Goal: Entertainment & Leisure: Browse casually

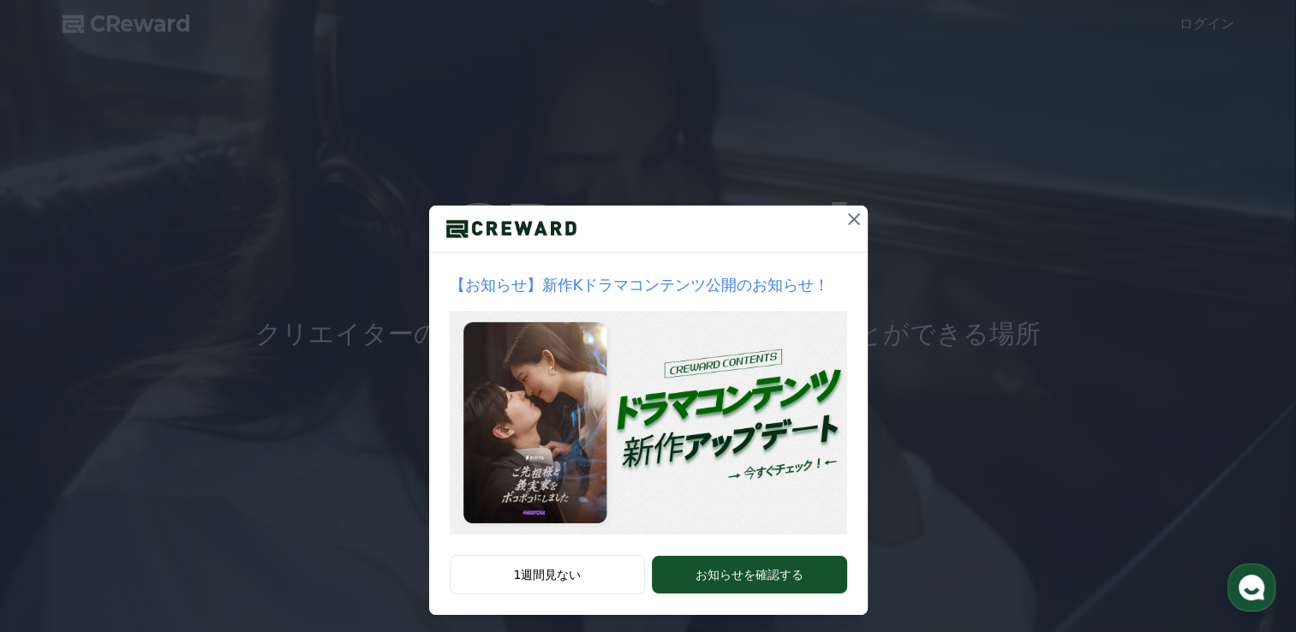
click at [844, 217] on icon at bounding box center [854, 219] width 21 height 21
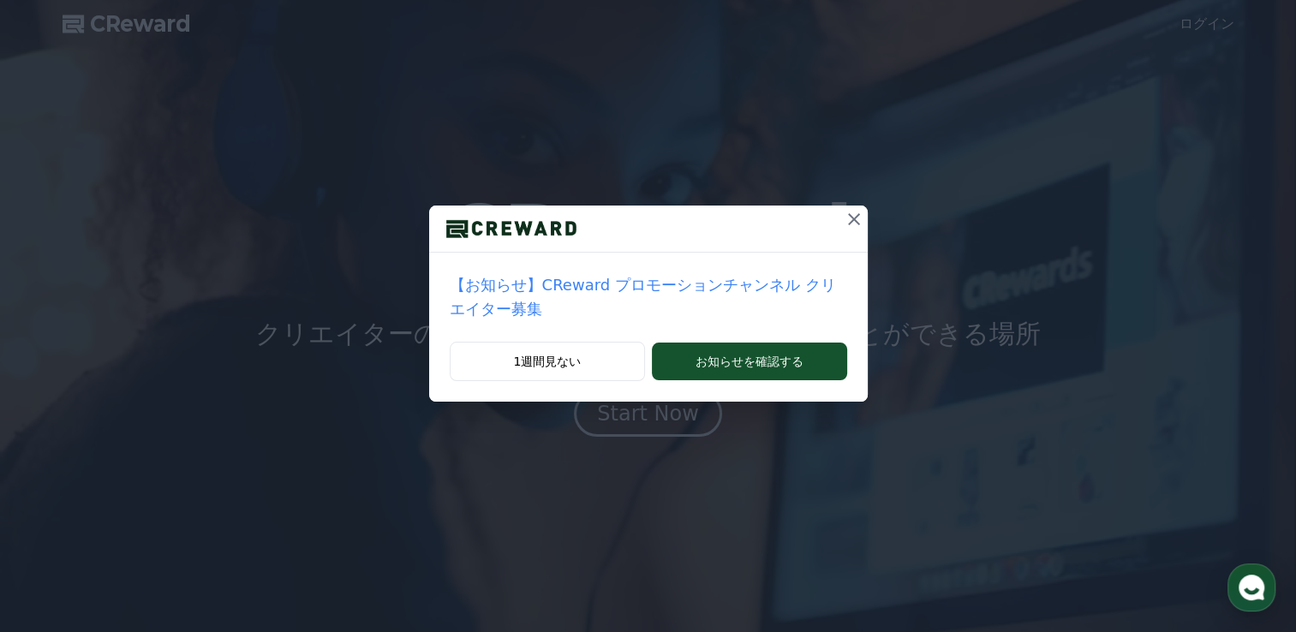
click at [848, 216] on icon at bounding box center [854, 219] width 12 height 12
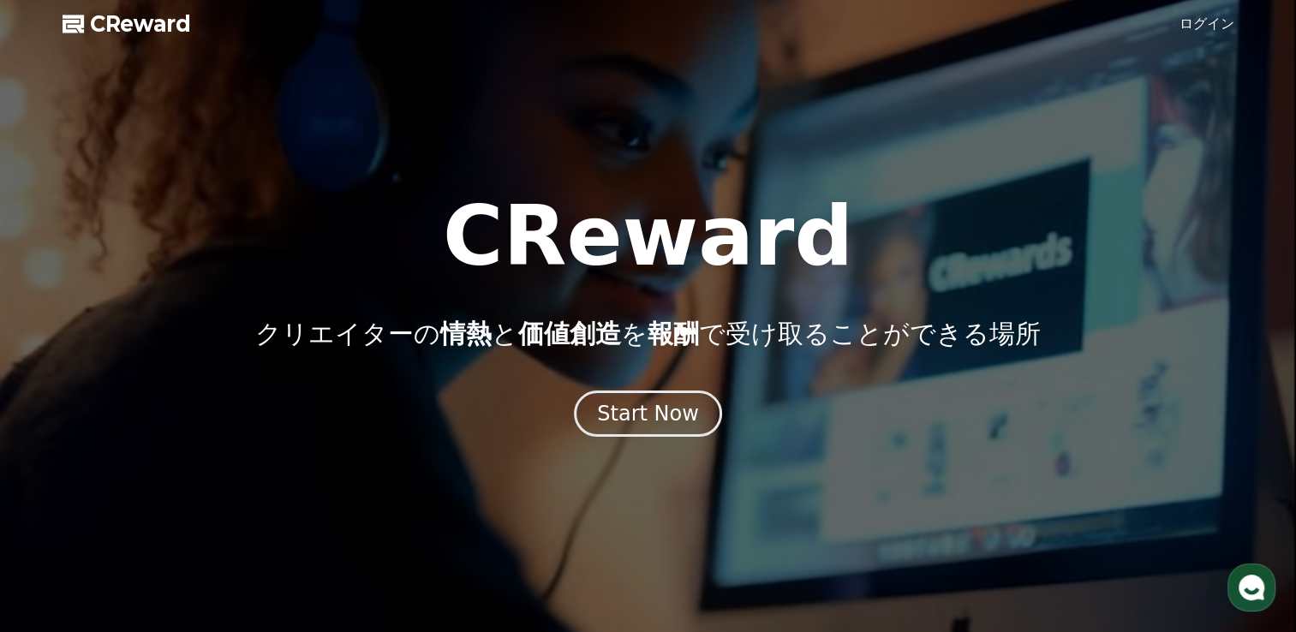
click at [1212, 27] on link "ログイン" at bounding box center [1206, 24] width 55 height 21
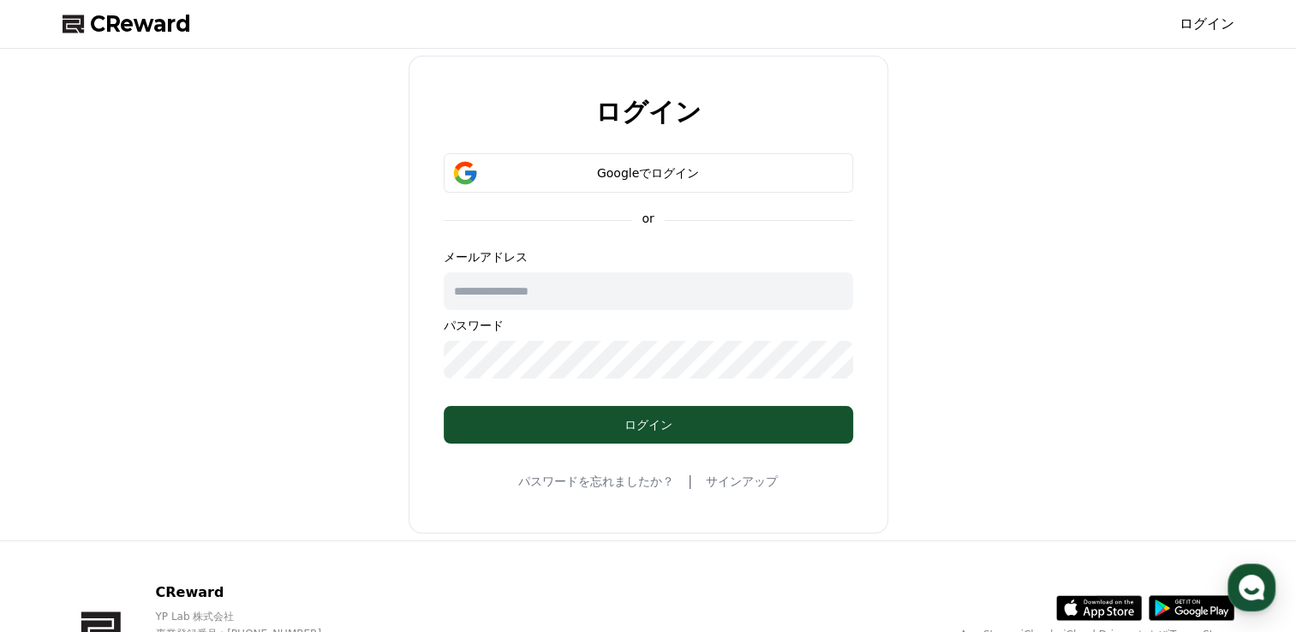
click at [590, 275] on input "text" at bounding box center [648, 291] width 409 height 38
type input "**********"
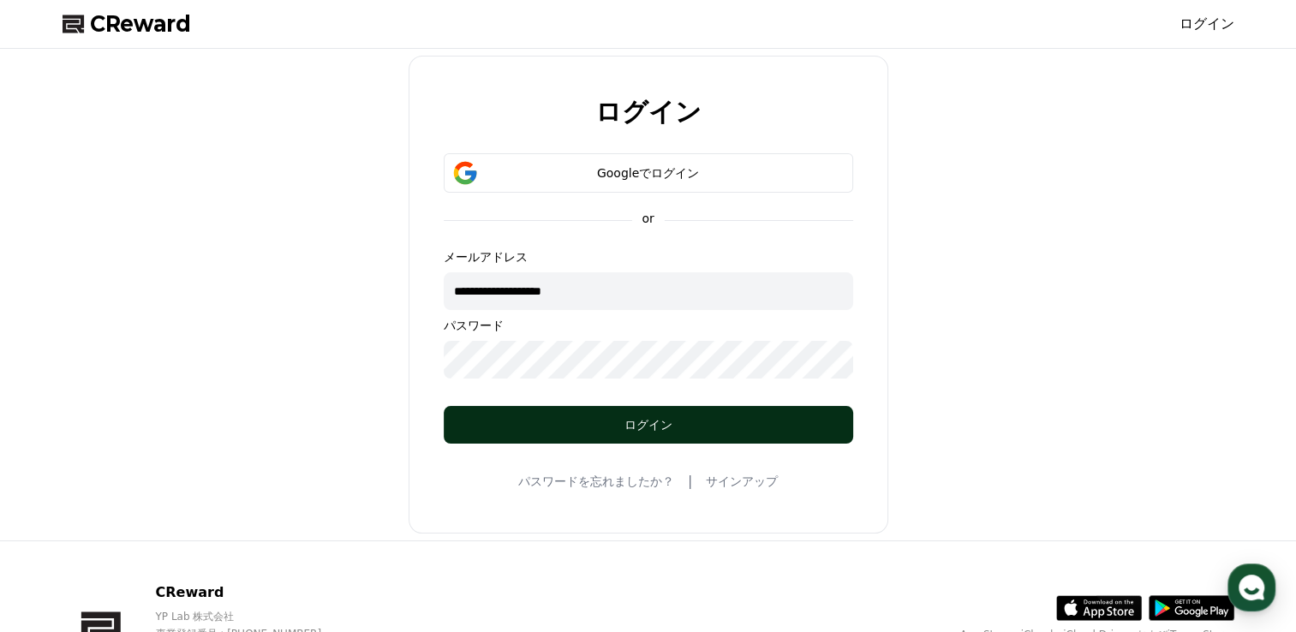
click at [558, 440] on button "ログイン" at bounding box center [648, 425] width 409 height 38
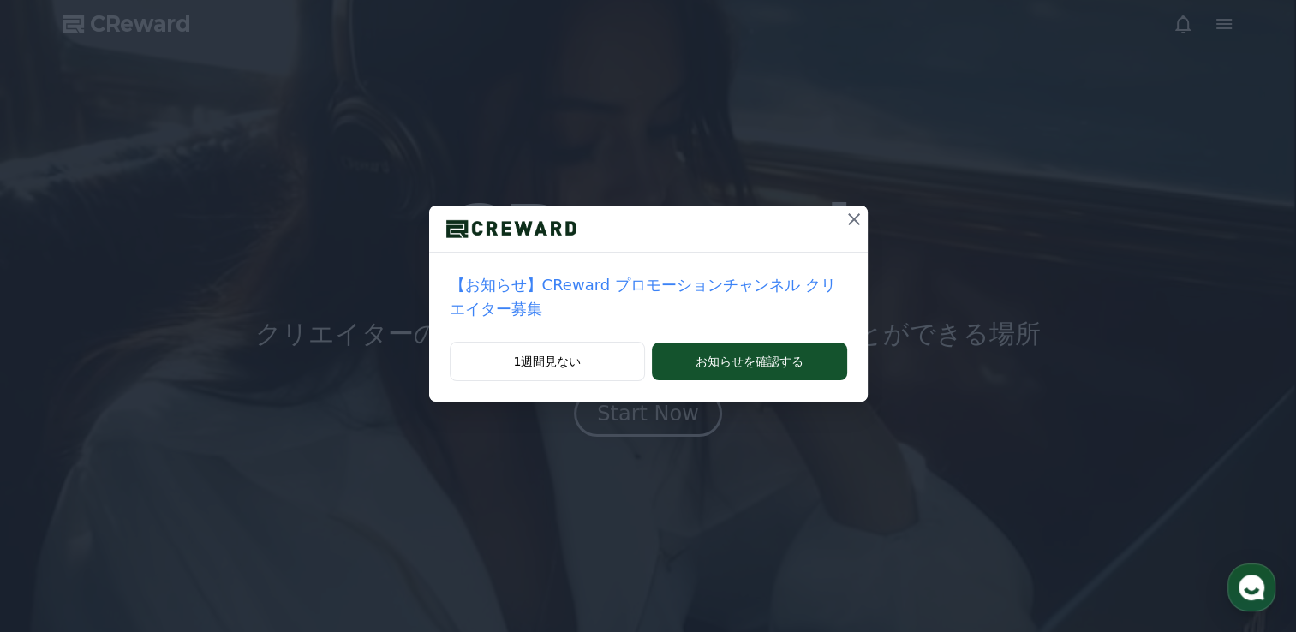
click at [840, 235] on div at bounding box center [853, 229] width 27 height 46
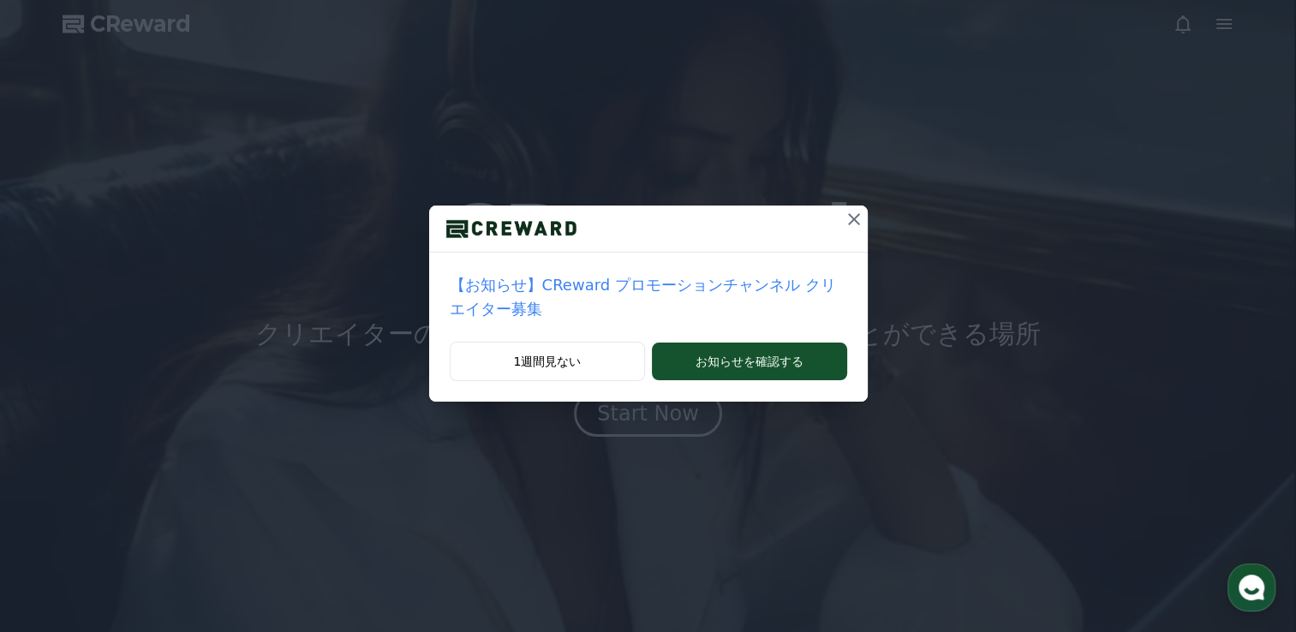
click at [844, 220] on icon at bounding box center [854, 219] width 21 height 21
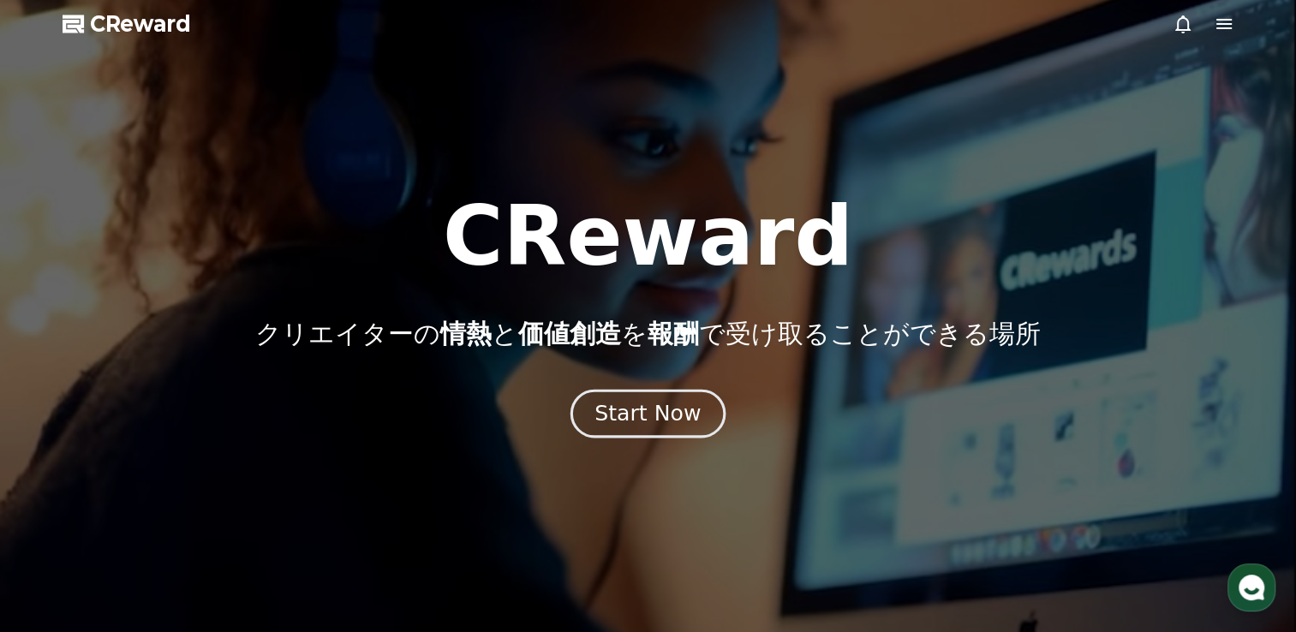
click at [674, 408] on div "Start Now" at bounding box center [647, 413] width 106 height 29
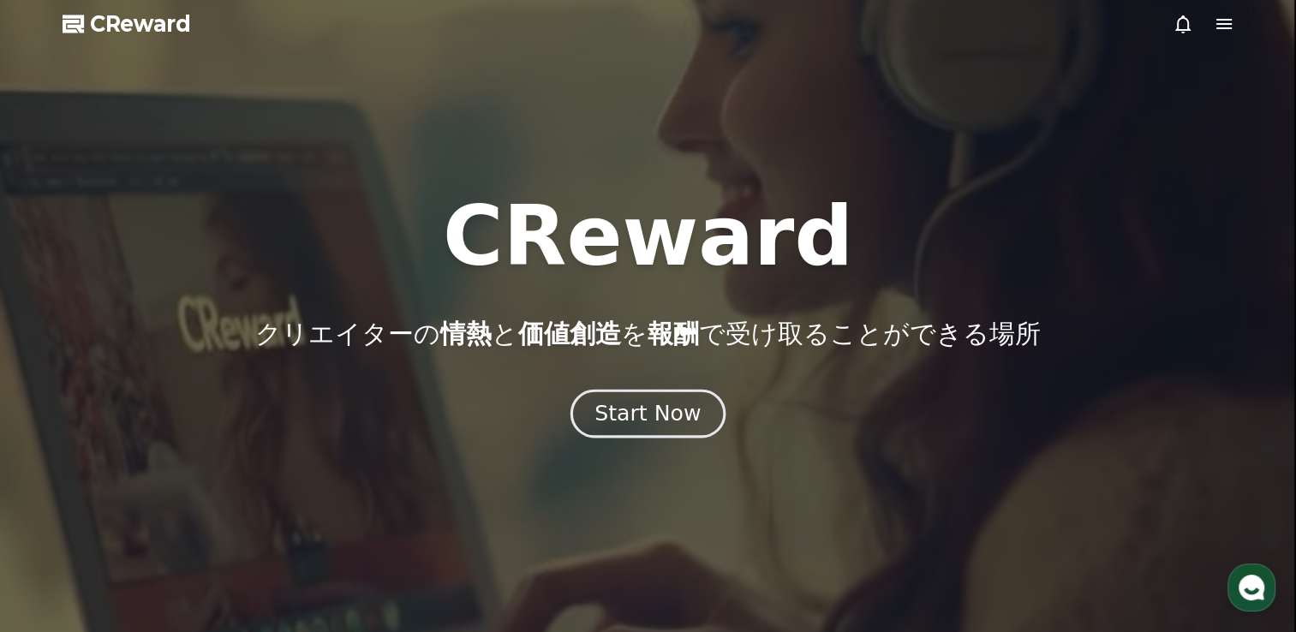
click at [672, 411] on div "Start Now" at bounding box center [647, 413] width 106 height 29
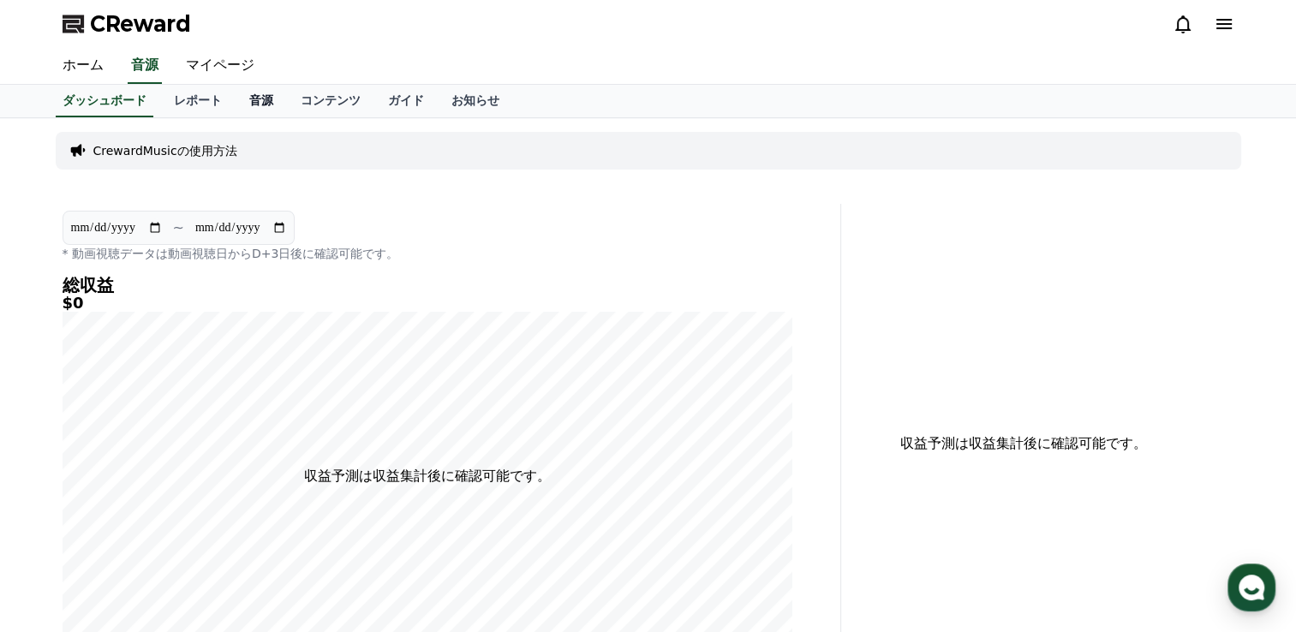
click at [236, 109] on link "音源" at bounding box center [261, 101] width 51 height 33
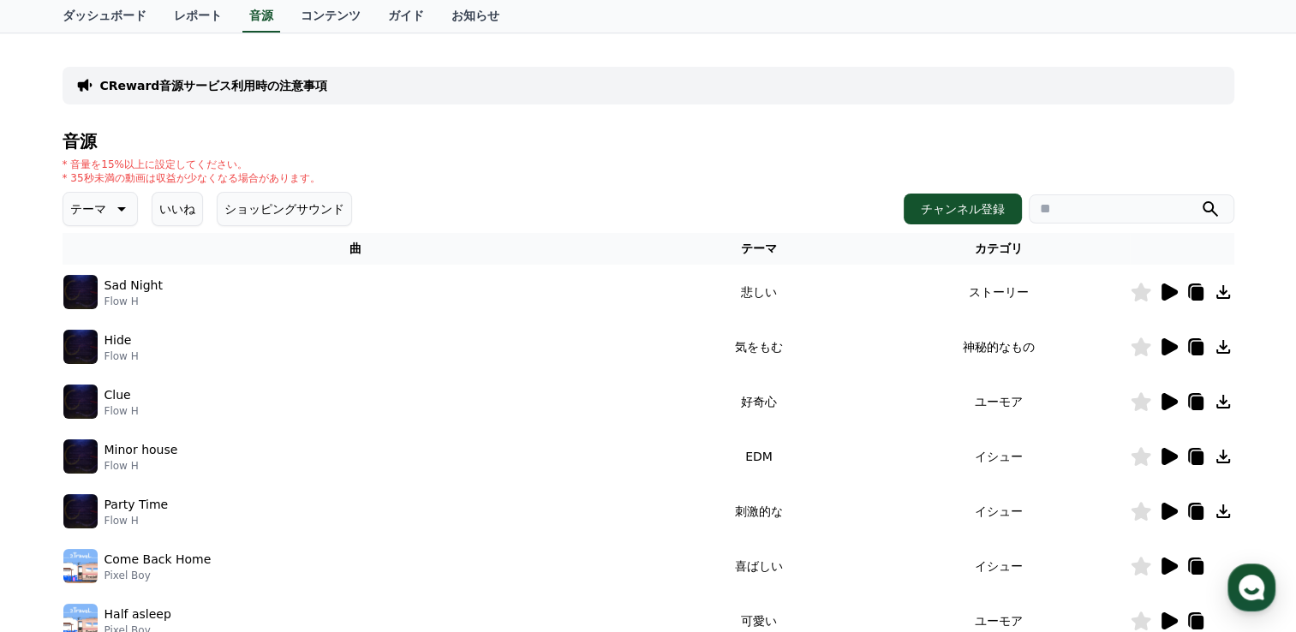
scroll to position [171, 0]
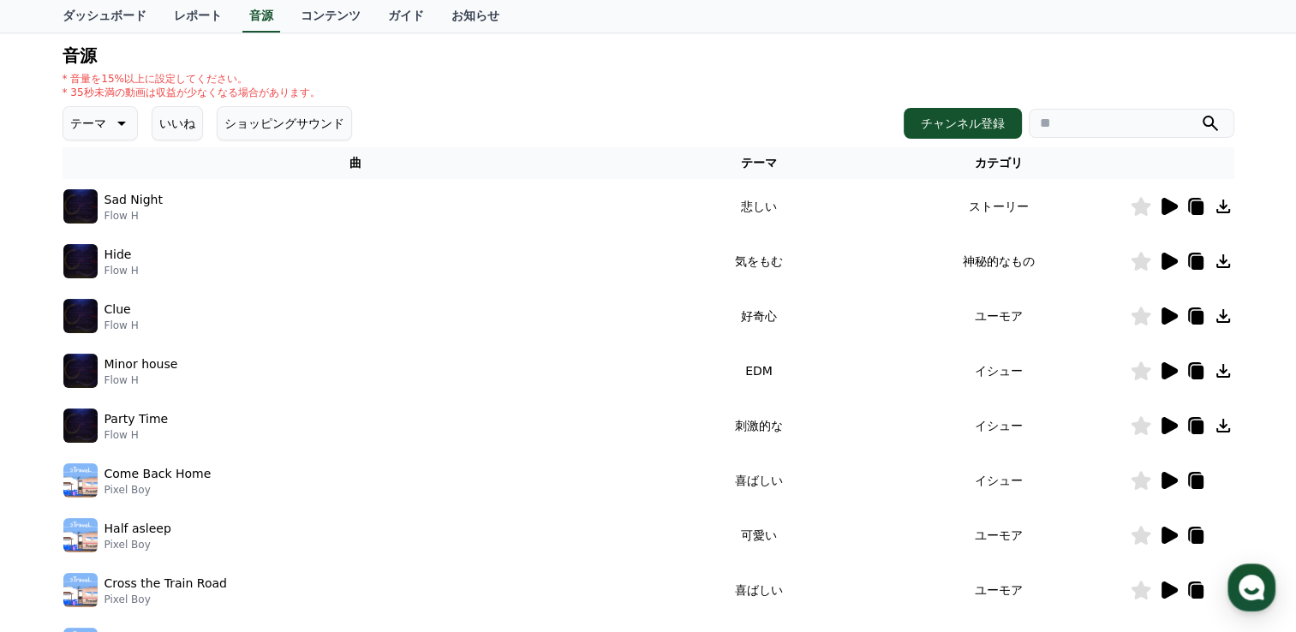
click at [171, 128] on button "いいね" at bounding box center [177, 123] width 51 height 34
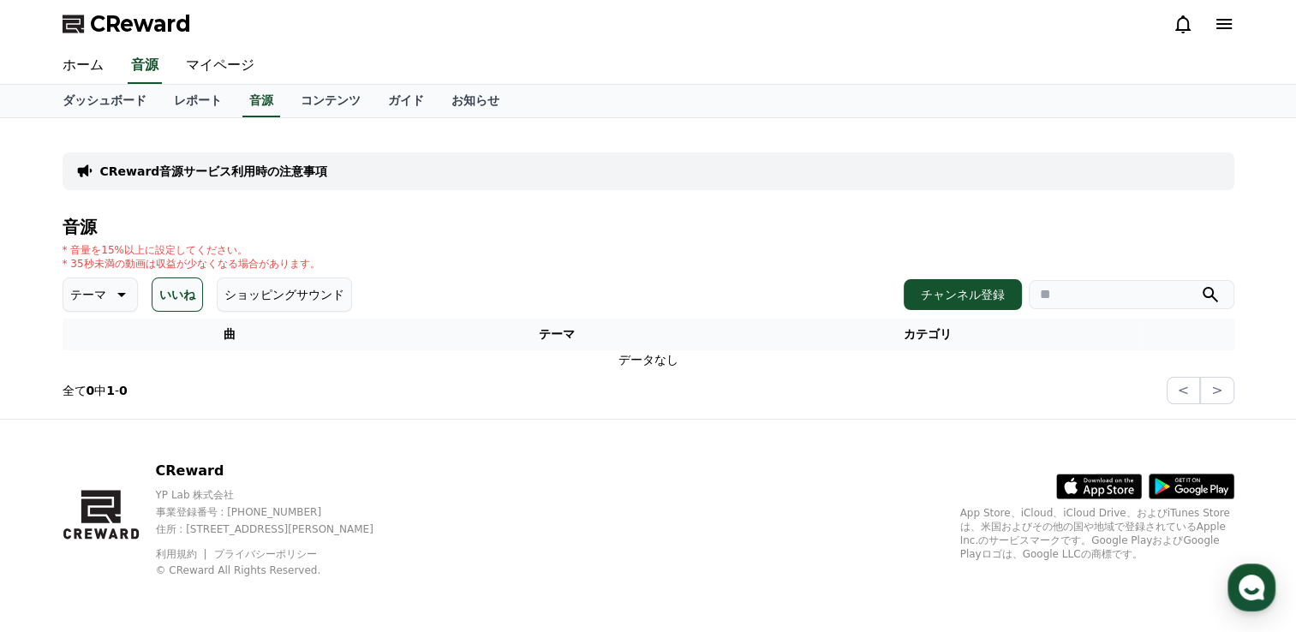
click at [112, 297] on icon at bounding box center [120, 294] width 21 height 21
click at [76, 348] on button "全て" at bounding box center [84, 340] width 38 height 38
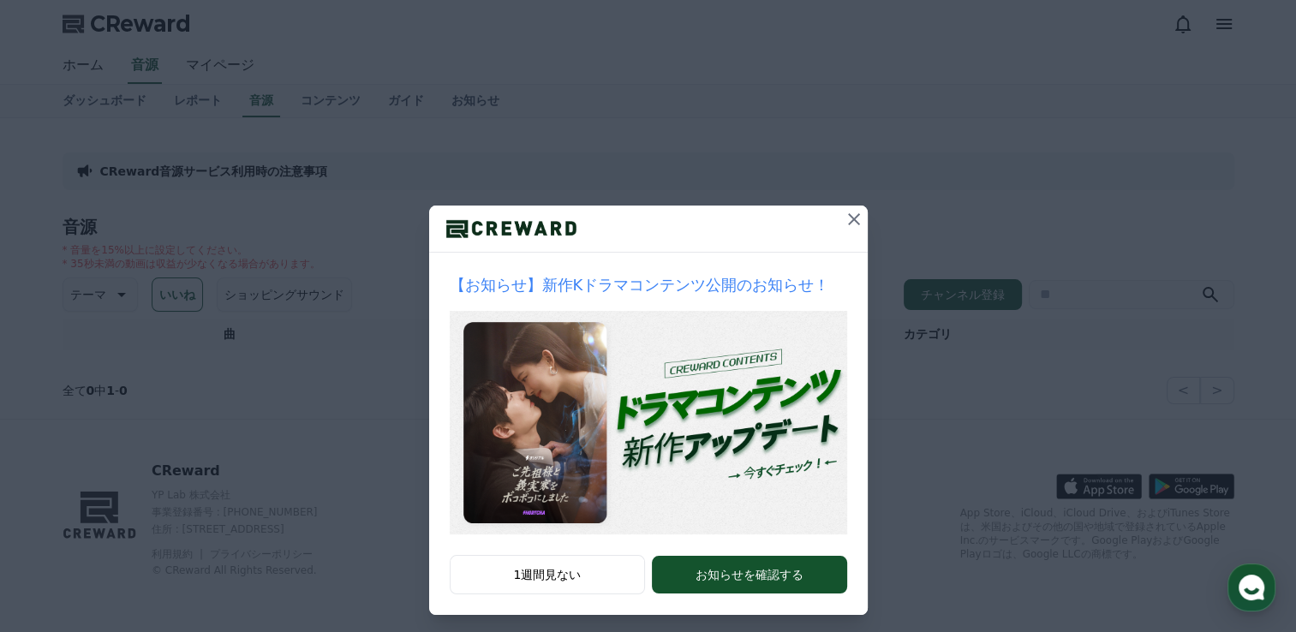
click at [847, 225] on icon at bounding box center [854, 219] width 21 height 21
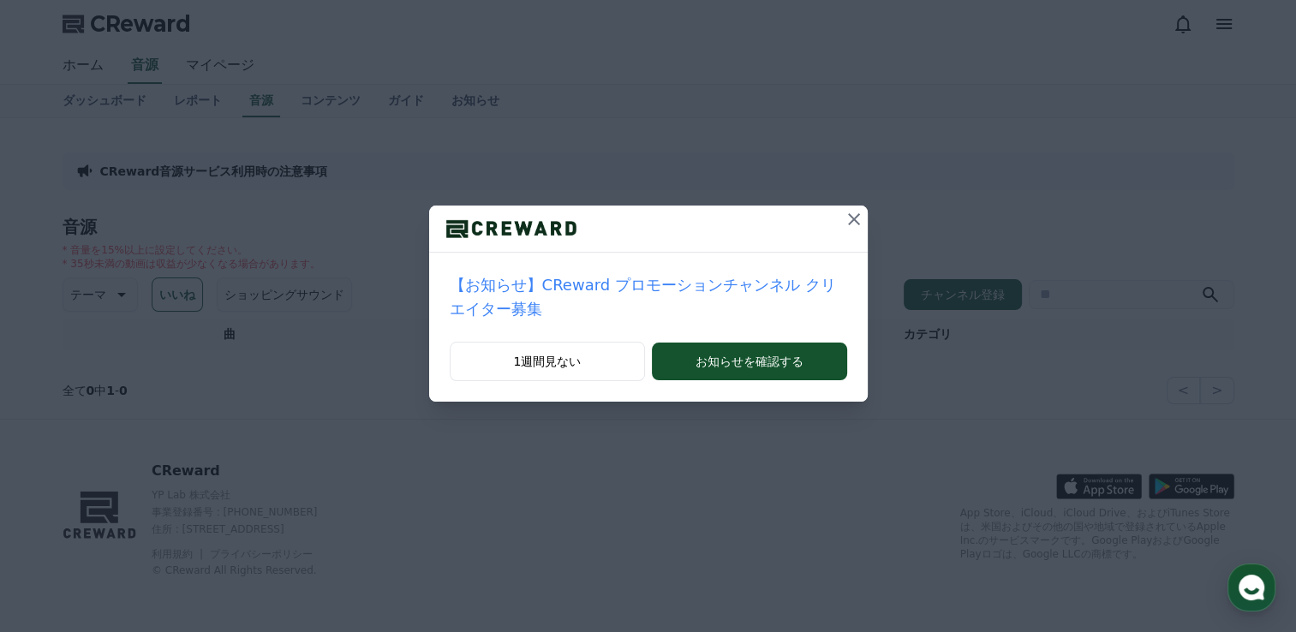
click at [850, 219] on button at bounding box center [853, 219] width 27 height 27
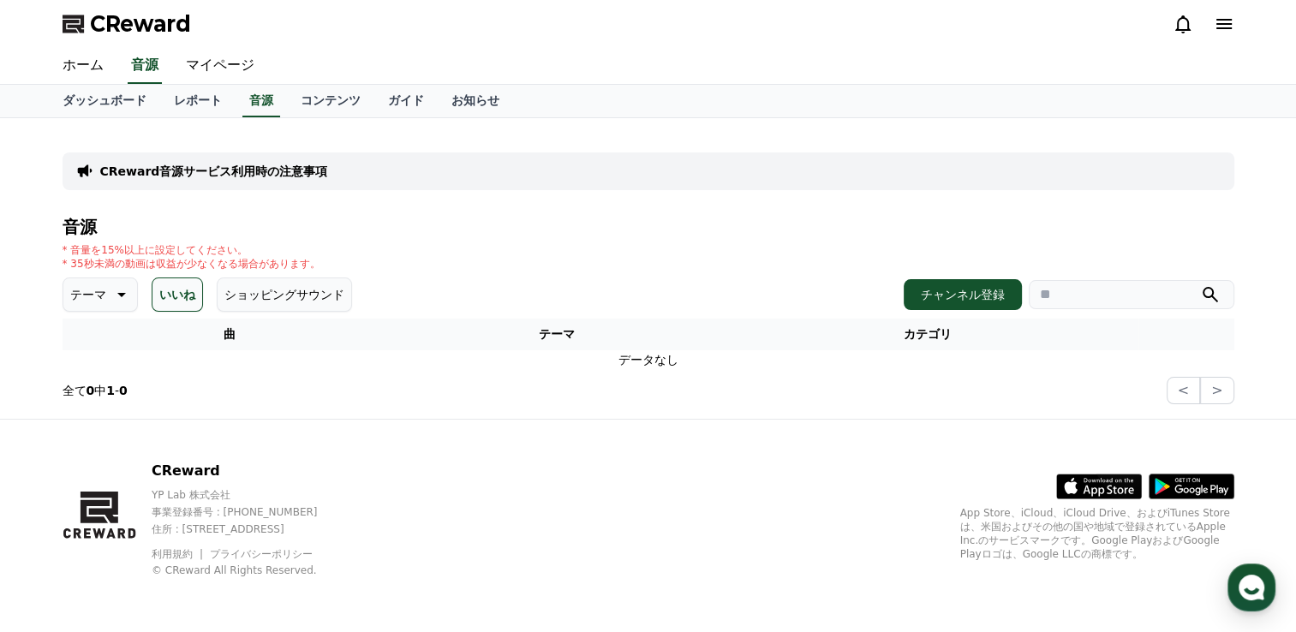
click at [90, 297] on p "テーマ" at bounding box center [88, 295] width 36 height 24
click at [81, 336] on button "全て" at bounding box center [84, 340] width 38 height 38
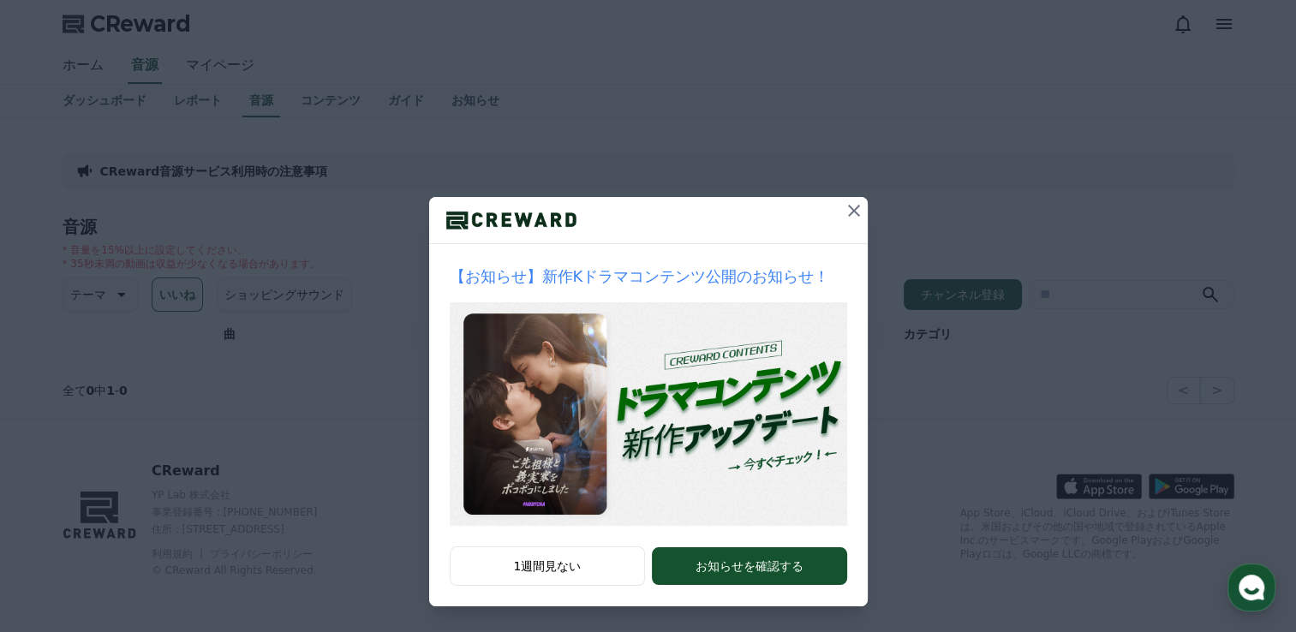
scroll to position [9, 0]
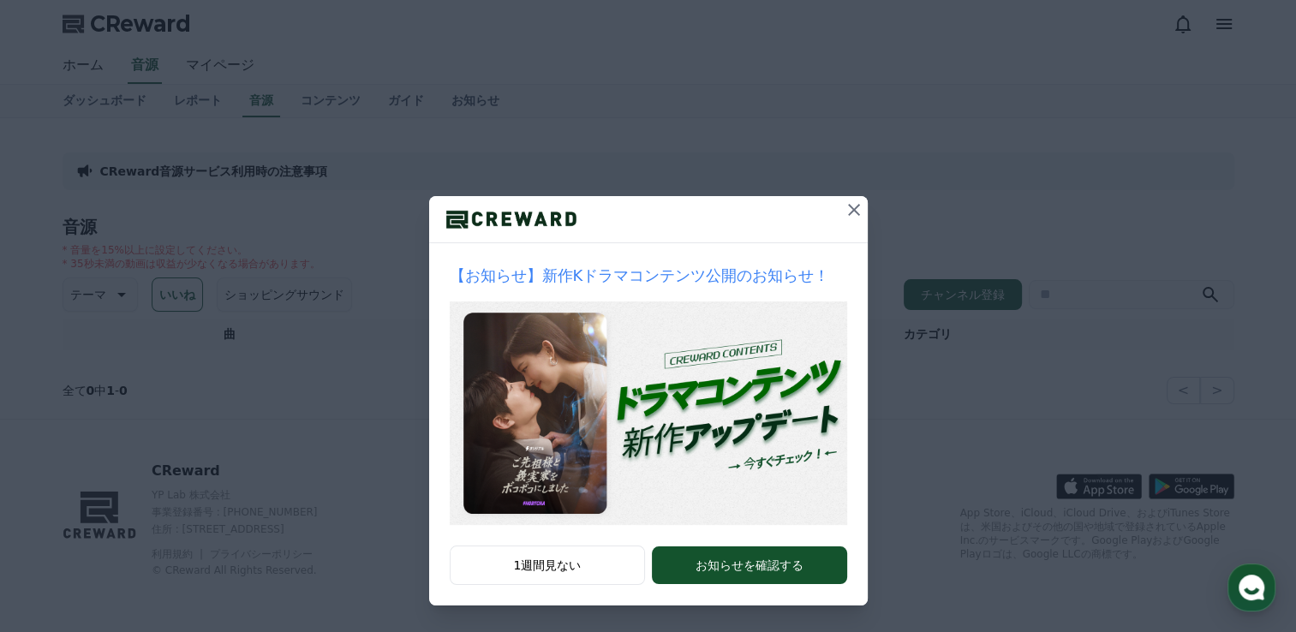
click at [858, 214] on button at bounding box center [853, 209] width 27 height 27
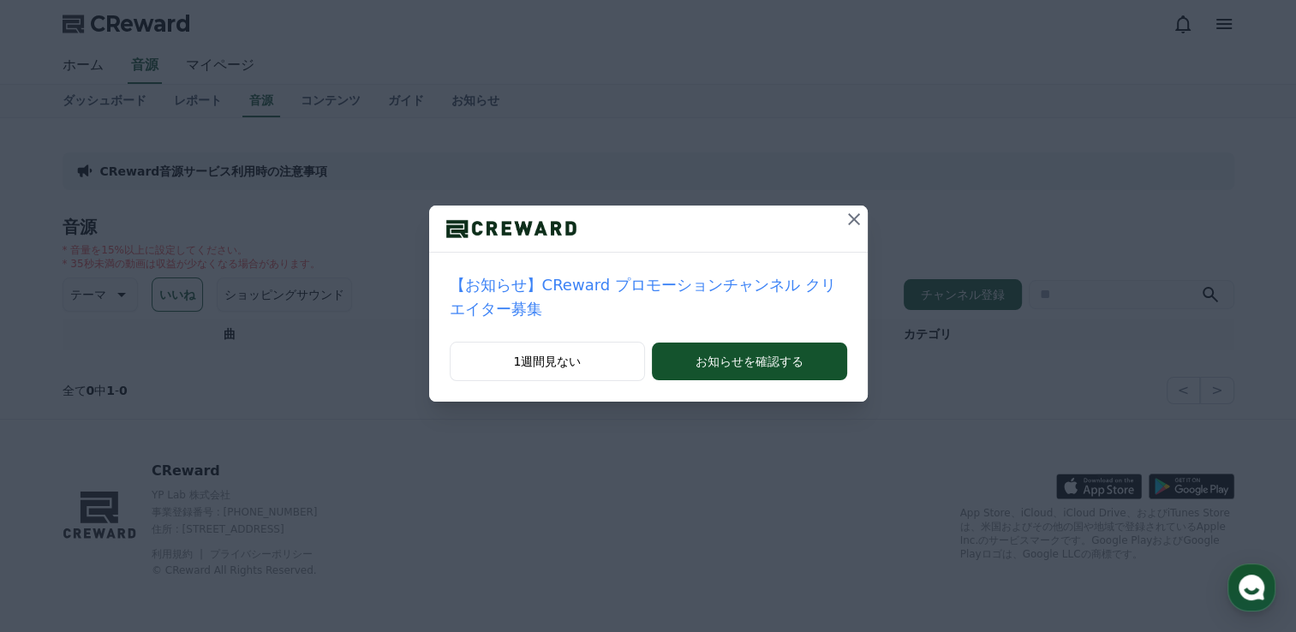
click at [844, 216] on icon at bounding box center [854, 219] width 21 height 21
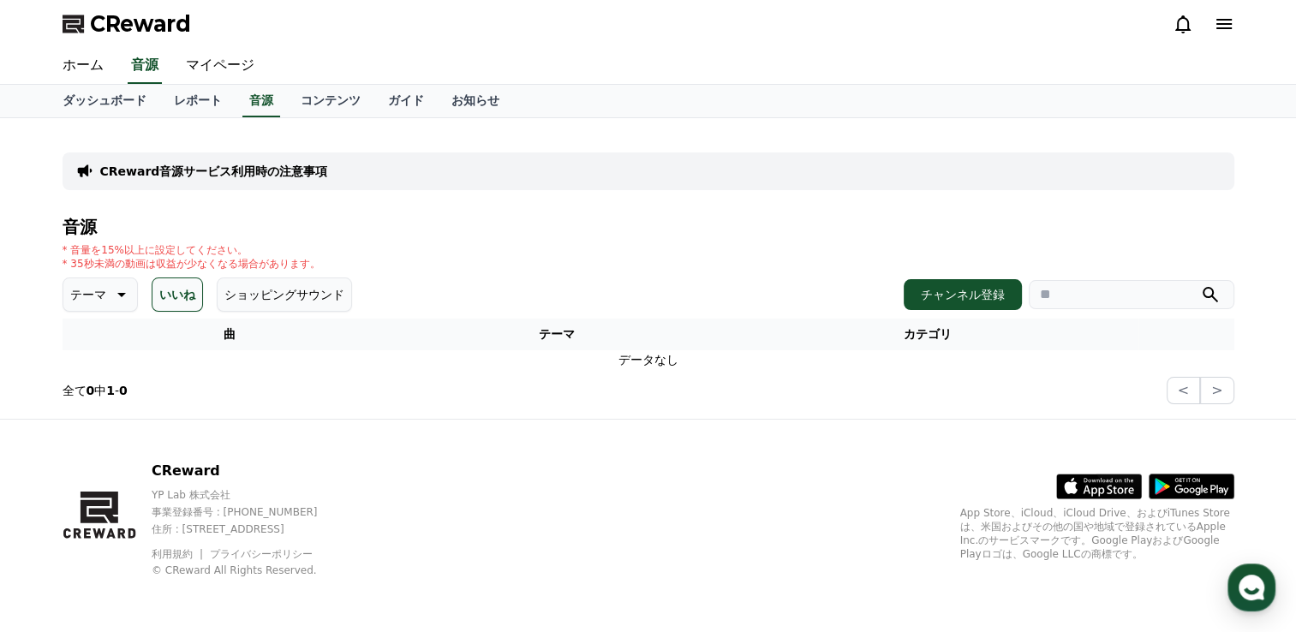
click at [241, 296] on button "ショッピングサウンド" at bounding box center [284, 294] width 135 height 34
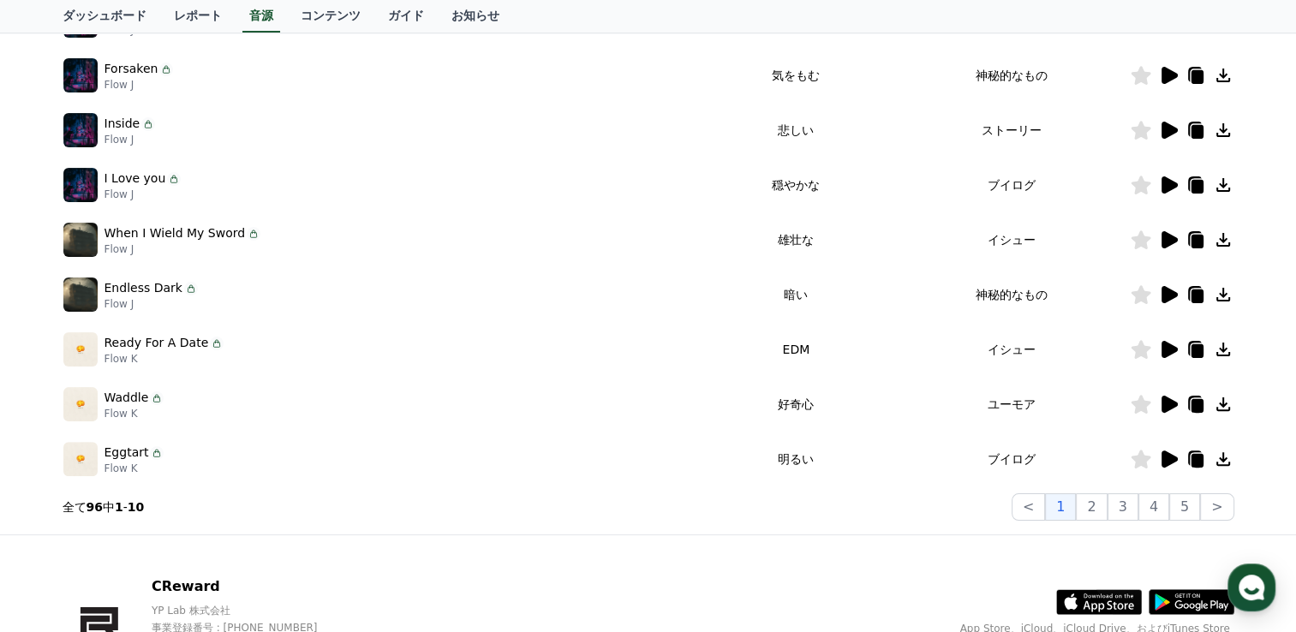
scroll to position [440, 0]
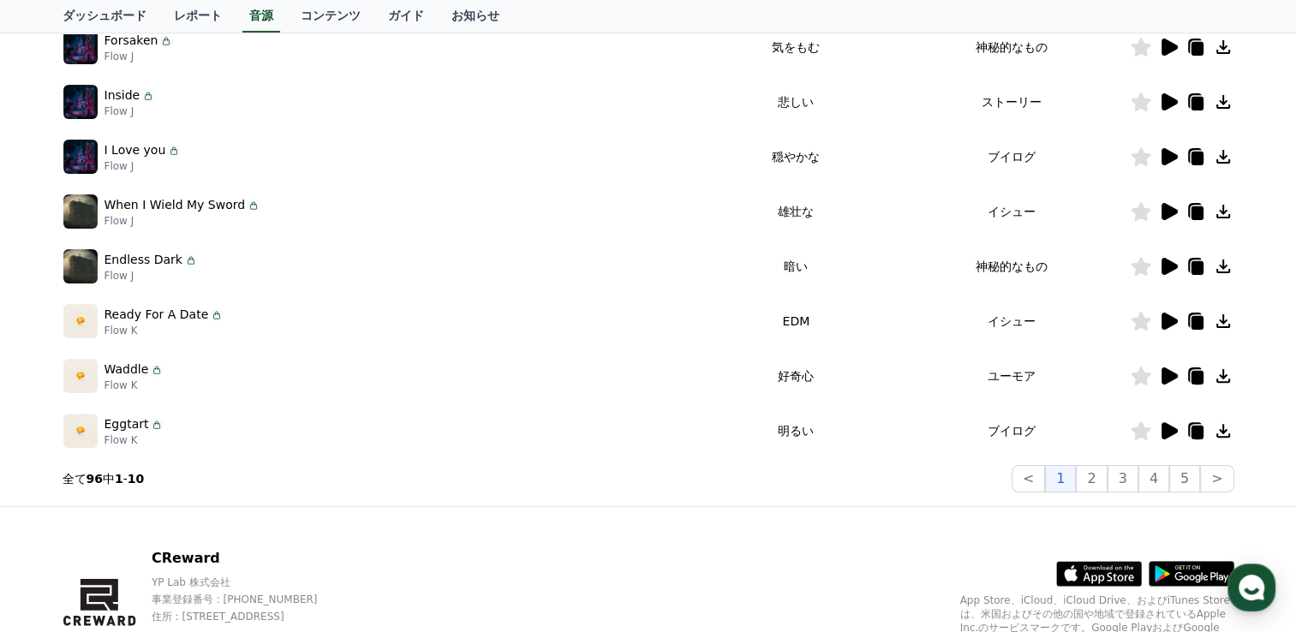
click at [1158, 375] on icon at bounding box center [1168, 376] width 21 height 21
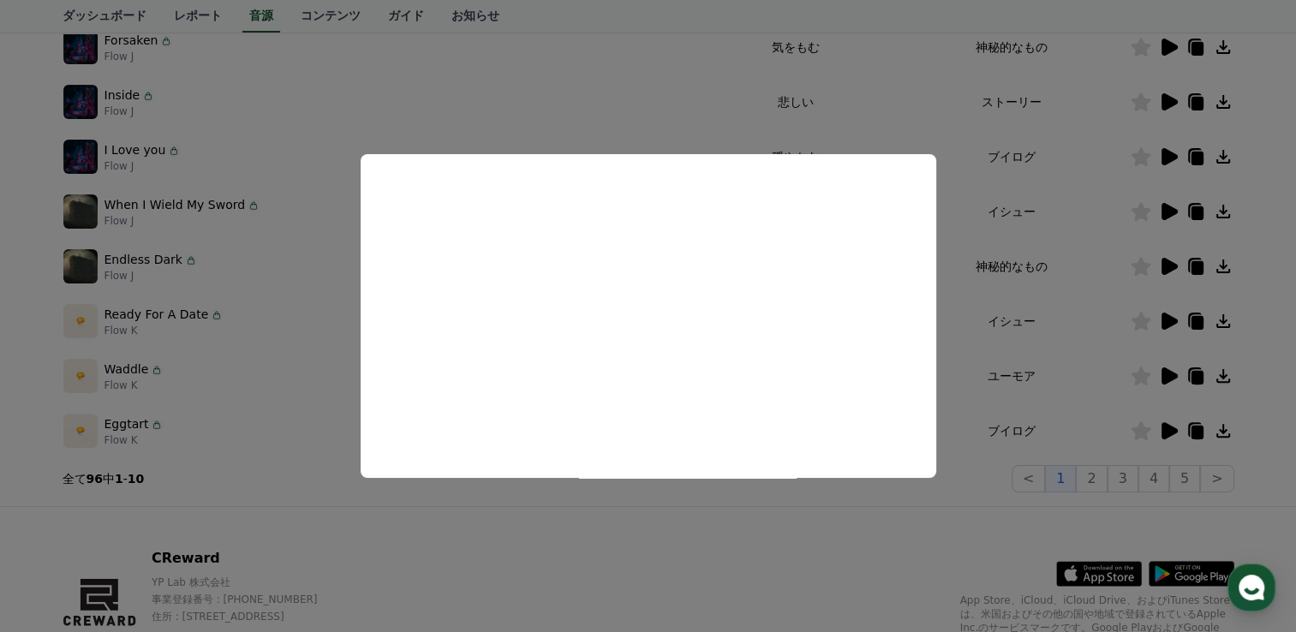
click at [671, 107] on button "close modal" at bounding box center [648, 316] width 1296 height 632
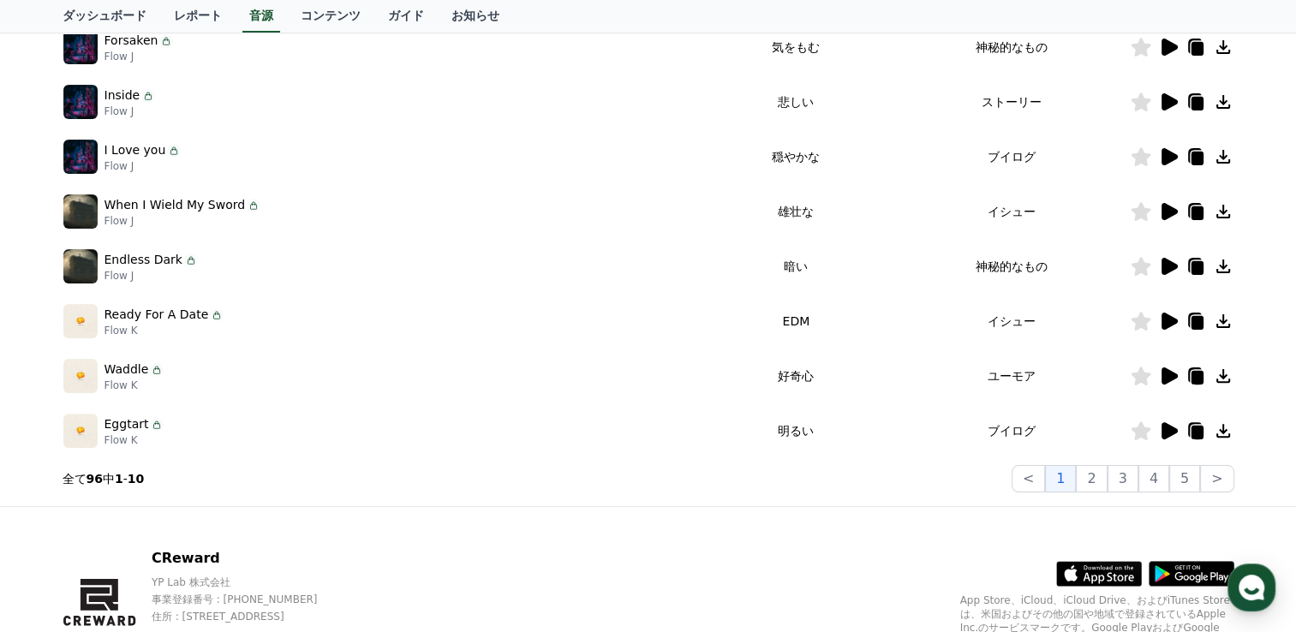
click at [1228, 374] on icon at bounding box center [1223, 376] width 21 height 21
click at [1226, 374] on icon at bounding box center [1223, 376] width 21 height 21
